Goal: Task Accomplishment & Management: Complete application form

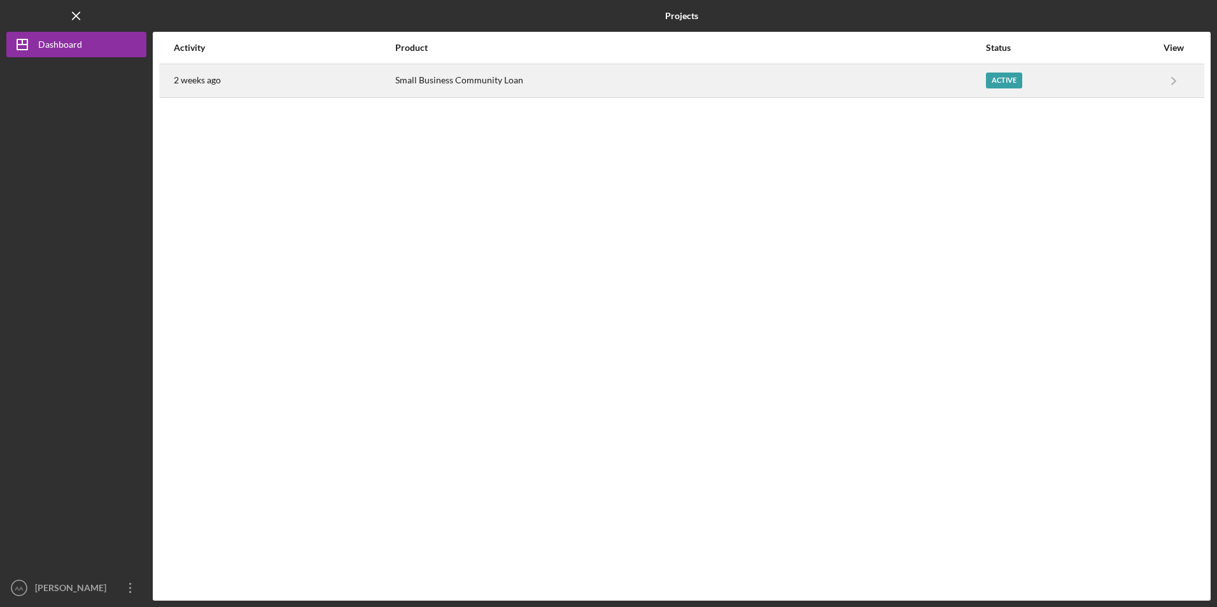
click at [482, 90] on div "Small Business Community Loan" at bounding box center [690, 81] width 590 height 32
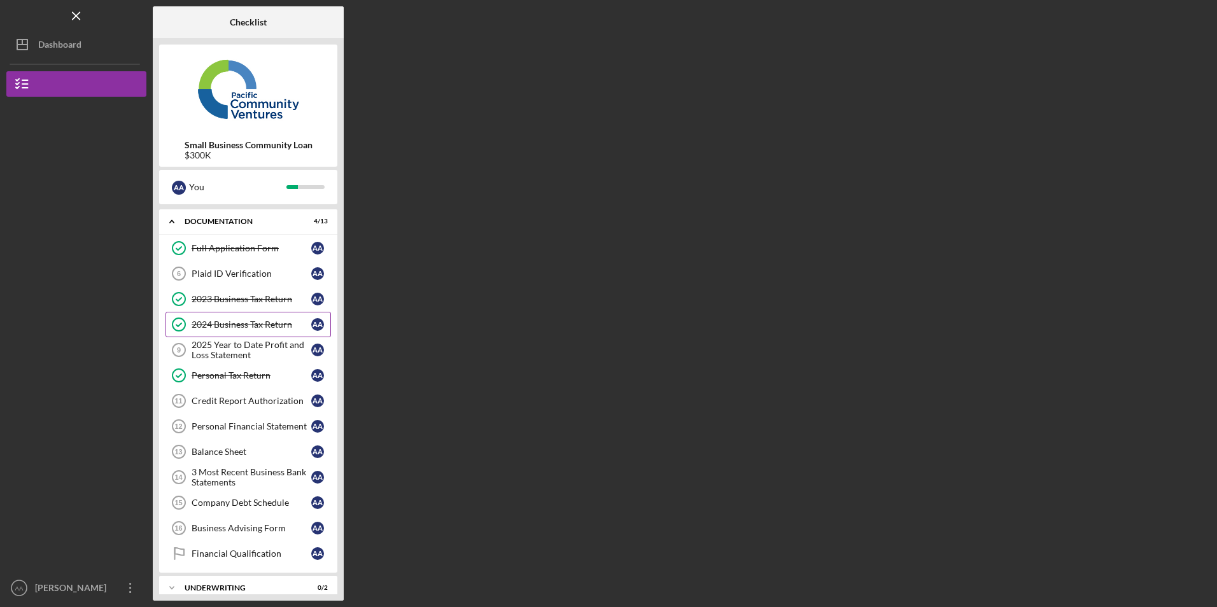
scroll to position [5, 0]
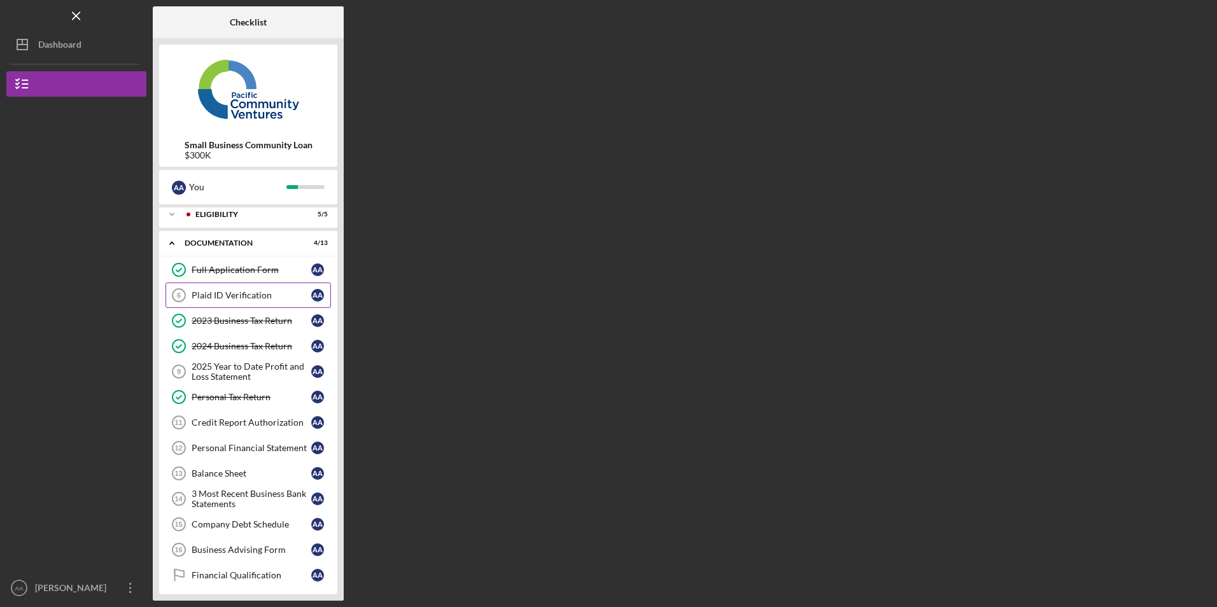
click at [249, 298] on div "Plaid ID Verification" at bounding box center [252, 295] width 120 height 10
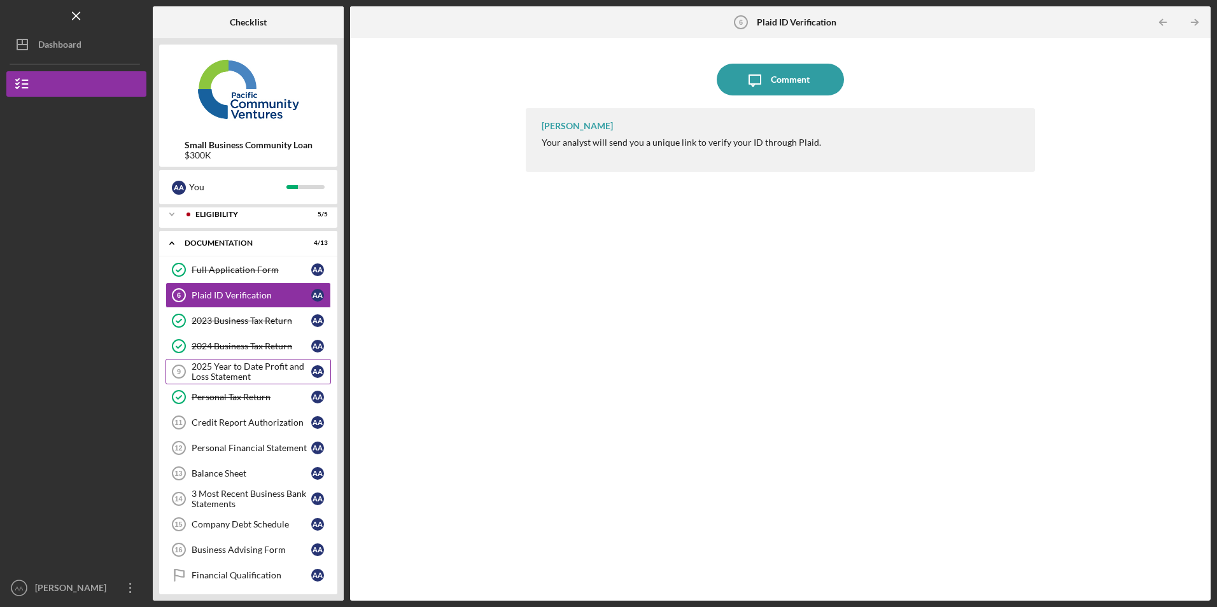
click at [239, 377] on div "2025 Year to Date Profit and Loss Statement" at bounding box center [252, 371] width 120 height 20
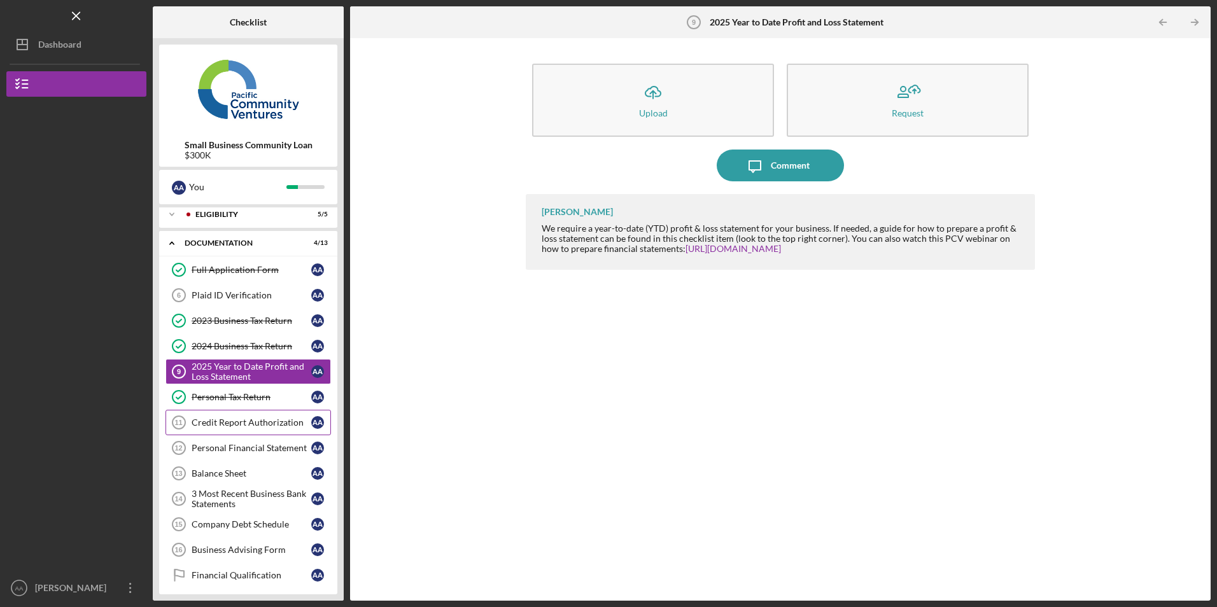
click at [234, 425] on div "Credit Report Authorization" at bounding box center [252, 422] width 120 height 10
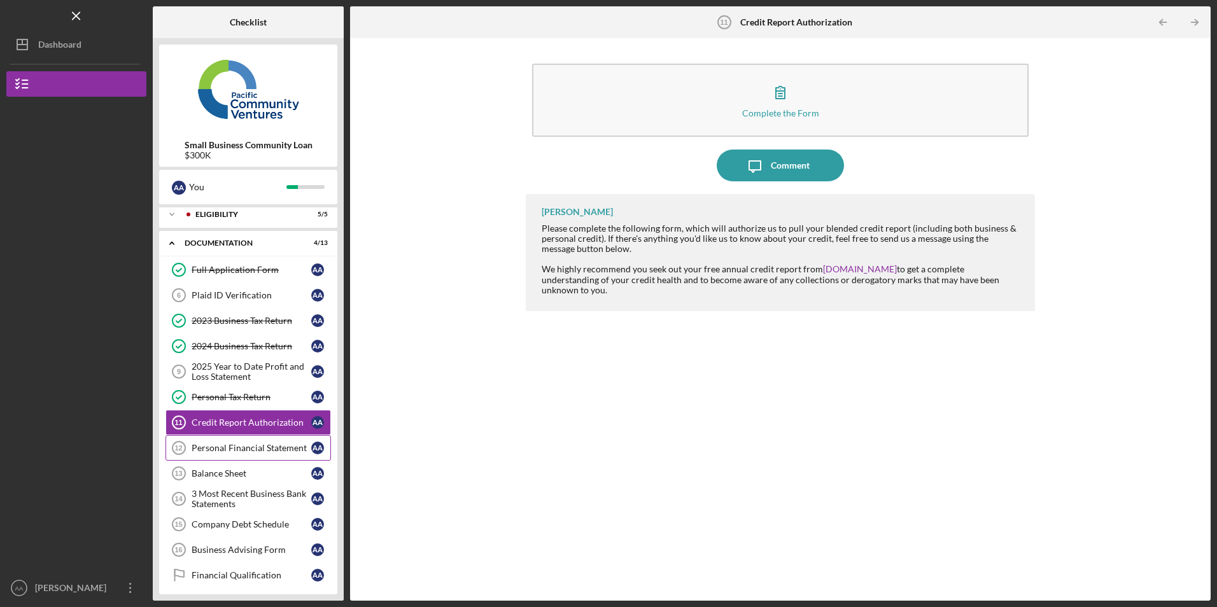
click at [235, 445] on div "Personal Financial Statement" at bounding box center [252, 448] width 120 height 10
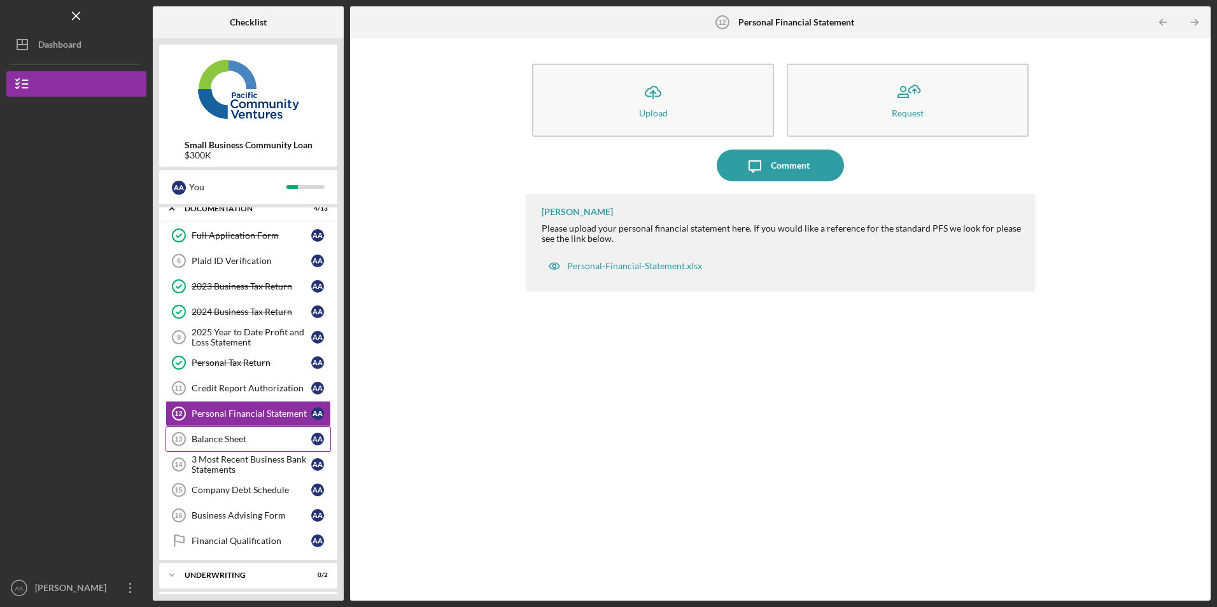
scroll to position [69, 0]
